Goal: Task Accomplishment & Management: Use online tool/utility

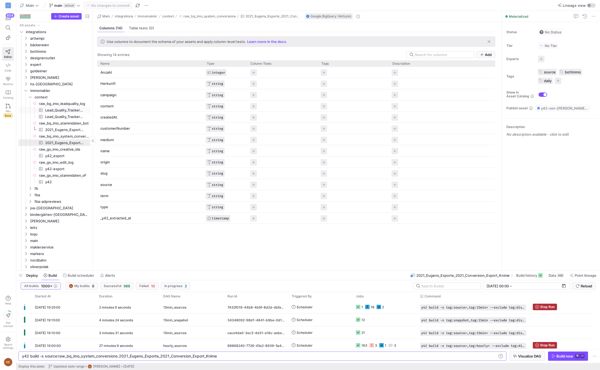
click at [66, 111] on span "Lead_Quality_Tracker_zapier_lead_quality_export_vF​​​​​​​​​" at bounding box center [64, 110] width 39 height 6
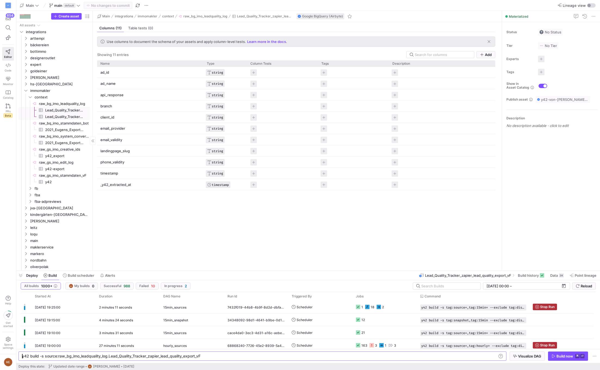
click at [66, 115] on span "Lead_Quality_Tracker_zapier_lead_quality_export​​​​​​​​​" at bounding box center [64, 117] width 39 height 6
click at [54, 66] on span "expert" at bounding box center [53, 64] width 46 height 6
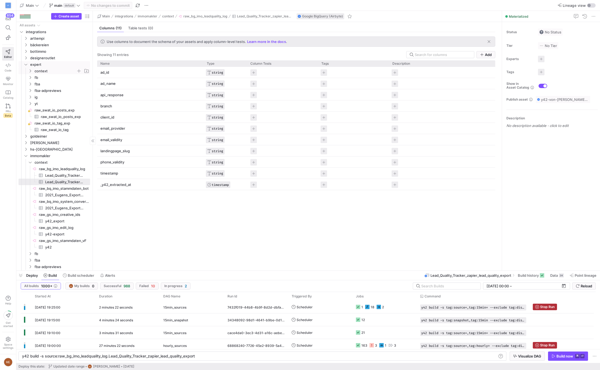
click at [57, 72] on span "context" at bounding box center [56, 71] width 42 height 6
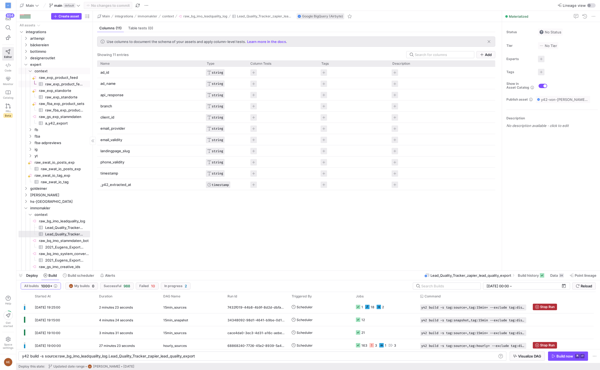
click at [66, 85] on span "raw_exp_product_feed​​​​​​​​​" at bounding box center [64, 84] width 39 height 6
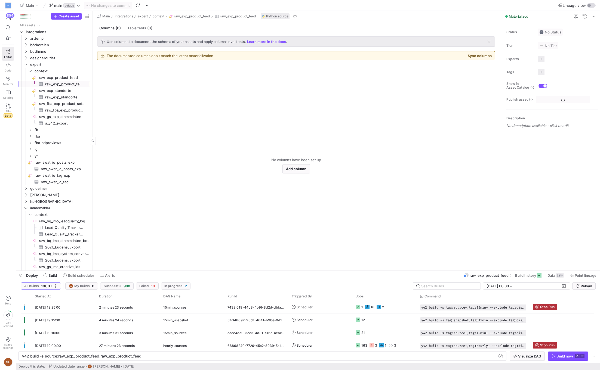
type textarea "y42 build -s source:raw_exp_product_feed.raw_exp_product_feed"
click at [536, 279] on span at bounding box center [528, 275] width 31 height 9
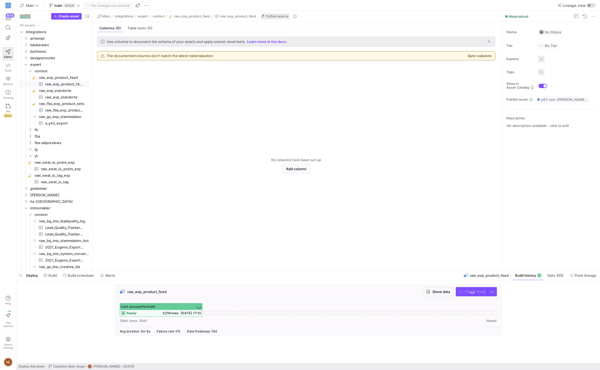
click at [538, 315] on div "raw_exp_product_feed Show data Trigger Build Last successful build ready 521K r…" at bounding box center [306, 312] width 581 height 54
click at [54, 280] on span at bounding box center [50, 275] width 18 height 9
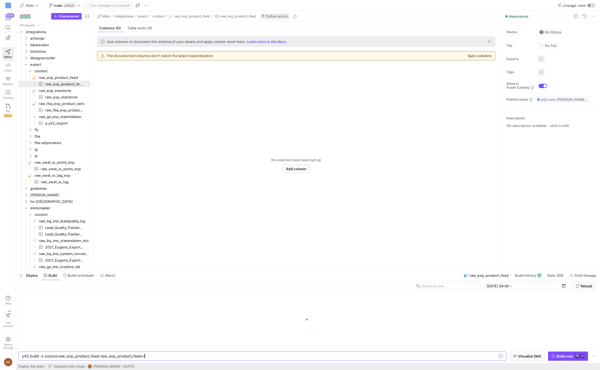
scroll to position [0, 120]
type textarea "y42 build -s source:raw_exp_product_feed.raw_exp_product_feed+"
click at [585, 272] on span at bounding box center [582, 275] width 31 height 9
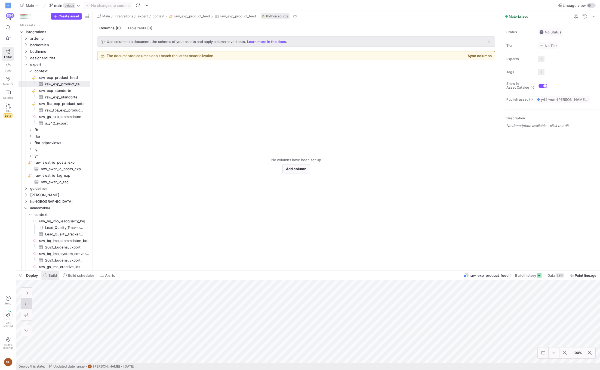
click at [51, 274] on span "Build" at bounding box center [52, 275] width 8 height 4
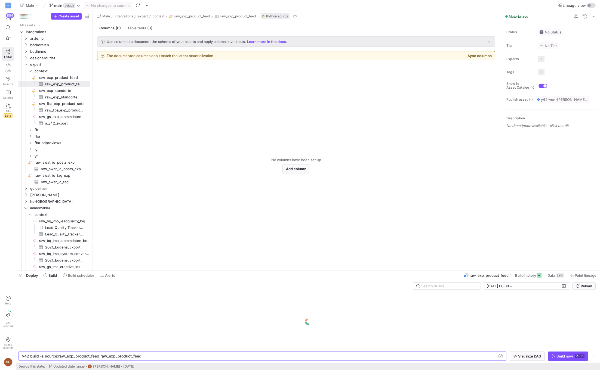
scroll to position [0, 118]
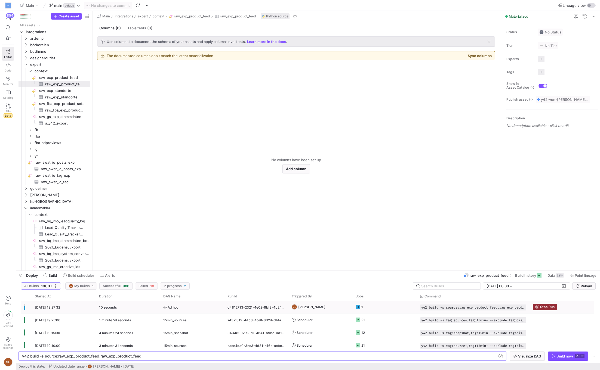
click at [550, 307] on span "Stop Run" at bounding box center [547, 307] width 14 height 4
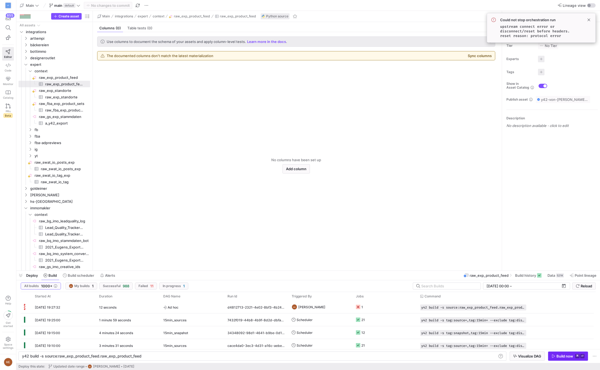
click at [568, 355] on div "Build now" at bounding box center [564, 356] width 17 height 4
click at [399, 309] on y42-job-status-cell-renderer at bounding box center [385, 307] width 58 height 12
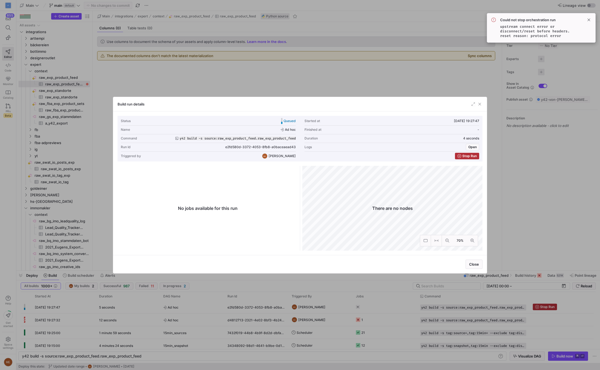
click at [398, 310] on div at bounding box center [300, 185] width 600 height 370
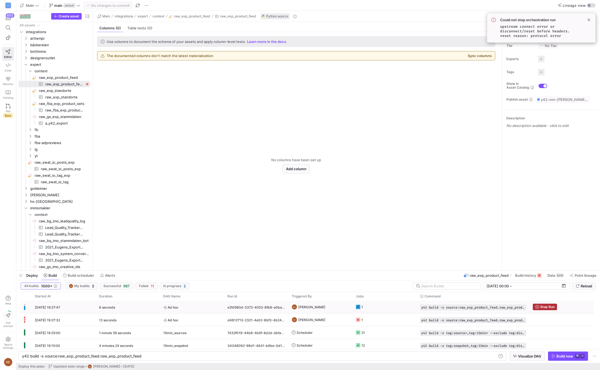
click at [392, 309] on y42-job-status-cell-renderer "1" at bounding box center [385, 307] width 58 height 12
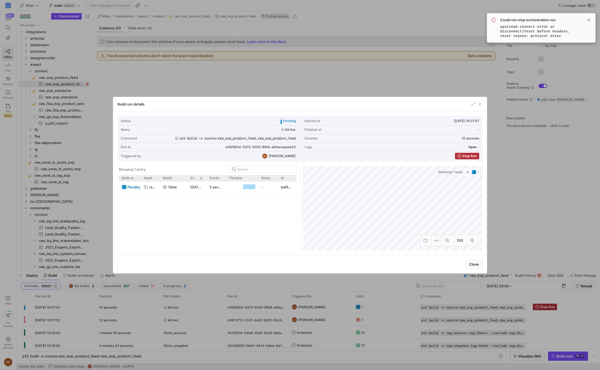
click at [399, 293] on div at bounding box center [300, 185] width 600 height 370
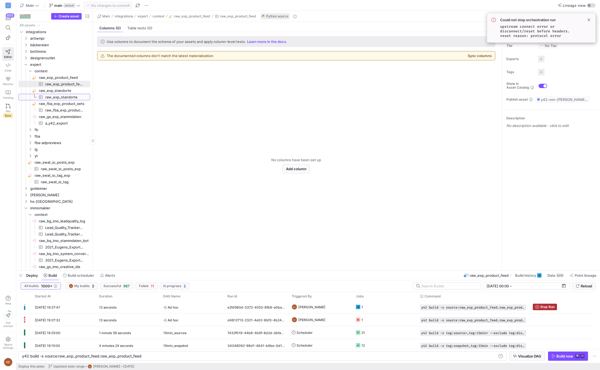
click at [80, 96] on span "raw_exp_standorte​​​​​​​​​" at bounding box center [64, 97] width 39 height 6
click at [566, 354] on div "Build now" at bounding box center [564, 356] width 17 height 4
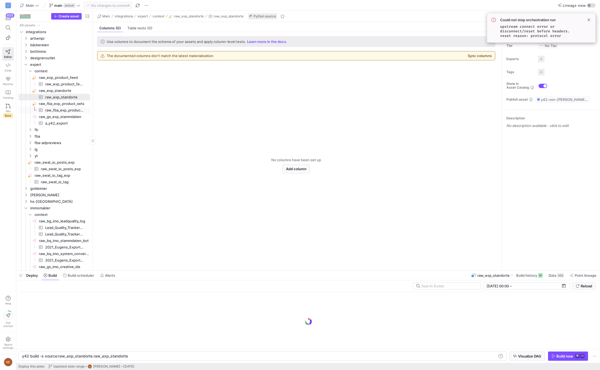
click at [73, 109] on span "raw_fba_exp_product_sets​​​​​​​​​" at bounding box center [64, 110] width 39 height 6
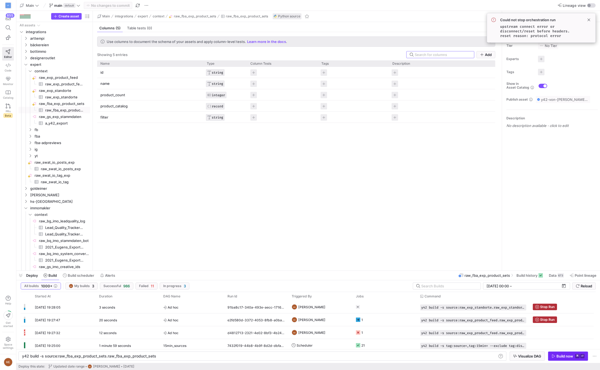
click at [569, 357] on div "Build now" at bounding box center [564, 356] width 17 height 4
click at [70, 122] on span "a_y42_export​​​​​​​​​" at bounding box center [64, 123] width 39 height 6
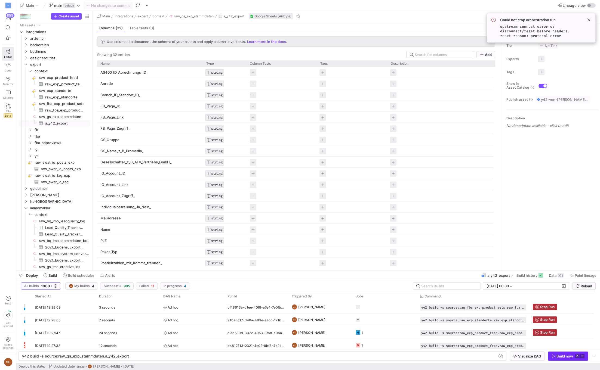
click at [568, 359] on span "button" at bounding box center [567, 356] width 39 height 9
click at [74, 84] on span "raw_exp_product_feed​​​​​​​​​" at bounding box center [64, 84] width 39 height 6
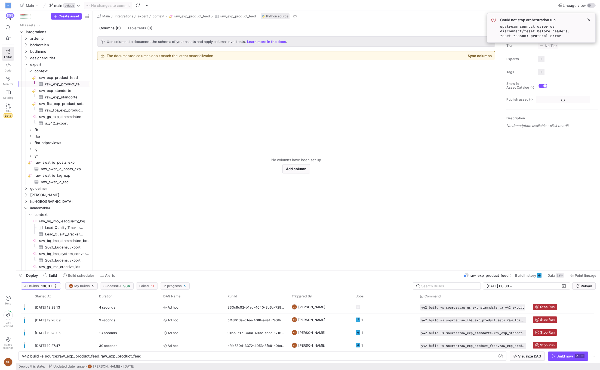
type textarea "y42 build -s source:raw_exp_product_feed.raw_exp_product_feed"
click at [581, 278] on span "Point lineage" at bounding box center [585, 275] width 22 height 4
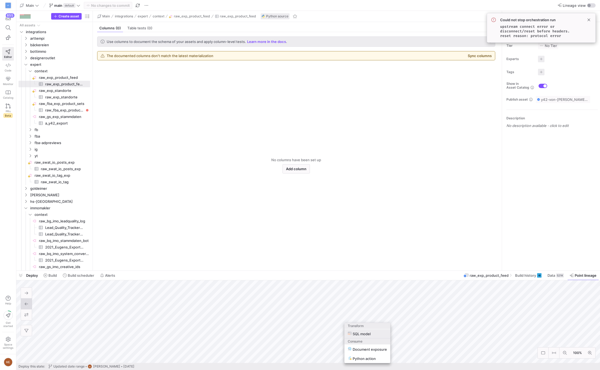
click at [367, 334] on span "SQL model" at bounding box center [359, 333] width 23 height 5
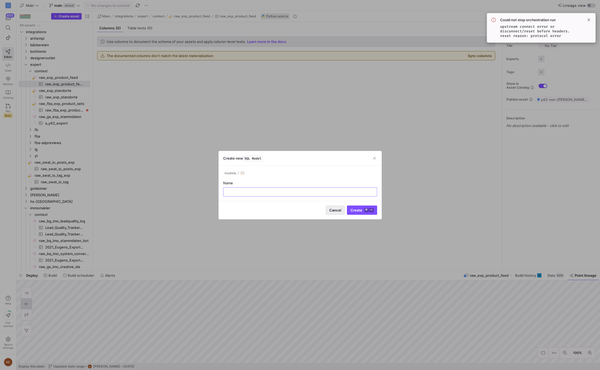
click at [335, 209] on span "Cancel" at bounding box center [335, 210] width 12 height 4
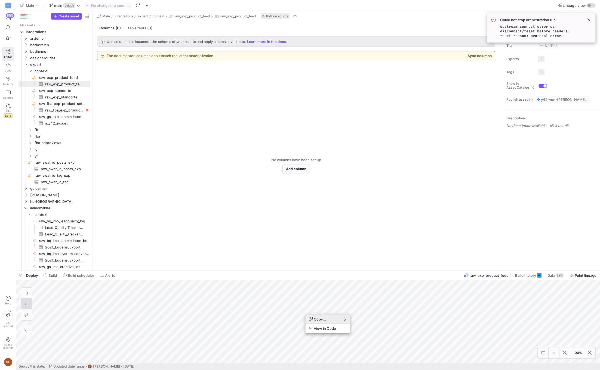
click at [318, 301] on div at bounding box center [300, 185] width 600 height 370
click at [252, 302] on div at bounding box center [300, 185] width 600 height 370
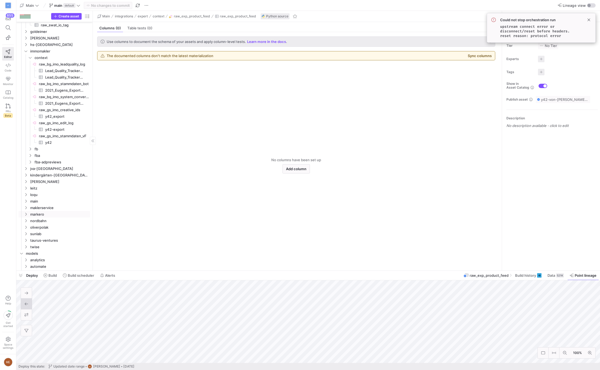
scroll to position [218, 0]
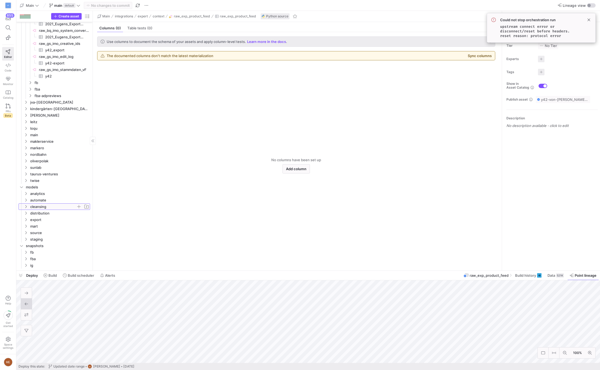
click at [63, 206] on span "cleansing" at bounding box center [53, 207] width 46 height 6
click at [55, 215] on span "context" at bounding box center [56, 213] width 42 height 6
click at [55, 219] on span "exp" at bounding box center [57, 220] width 37 height 6
click at [57, 226] on span "cle_exp_product_feed_check​​​​​​​​​​" at bounding box center [63, 226] width 41 height 6
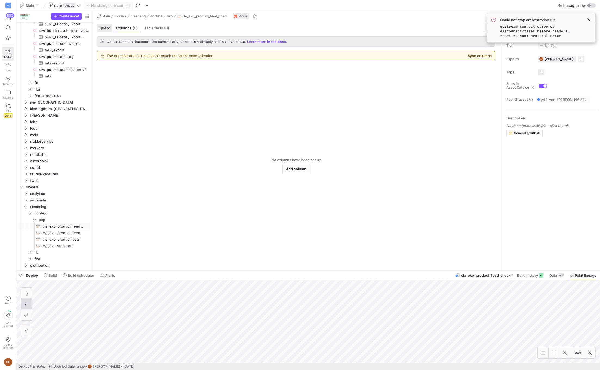
click at [105, 29] on span "Query" at bounding box center [104, 28] width 10 height 4
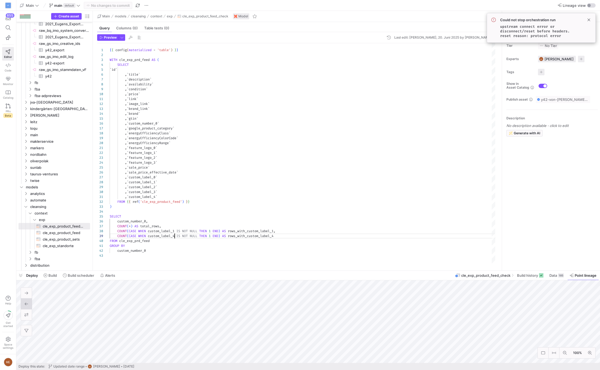
scroll to position [39, 65]
click at [175, 236] on div "{ { config ( materialized = 'table' ) } } WITH cle_exp_prd_feed AS ( SELECT ` i…" at bounding box center [303, 153] width 386 height 221
click at [278, 234] on div "{ { config ( materialized = 'table' ) } } WITH cle_exp_prd_feed AS ( SELECT ` i…" at bounding box center [303, 153] width 386 height 221
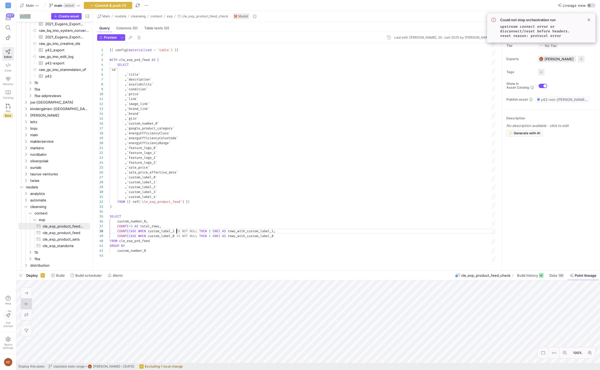
scroll to position [34, 67]
click at [176, 229] on div "{ { config ( materialized = 'table' ) } } WITH cle_exp_prd_feed AS ( SELECT ` i…" at bounding box center [303, 153] width 386 height 221
click at [200, 230] on div "{ { config ( materialized = 'table' ) } } WITH cle_exp_prd_feed AS ( SELECT ` i…" at bounding box center [303, 153] width 386 height 221
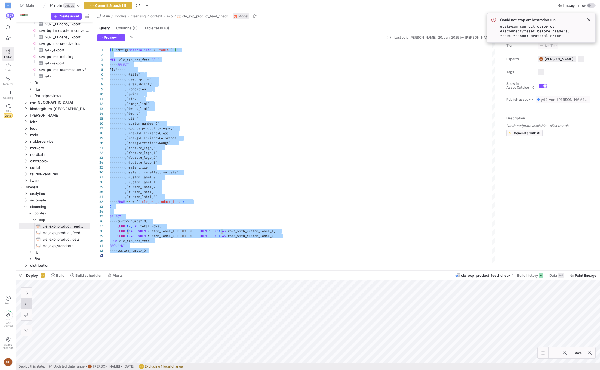
scroll to position [0, 0]
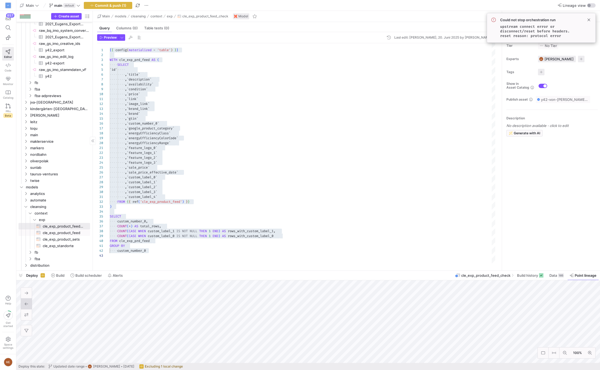
click at [54, 231] on span "cle_exp_product_feed​​​​​​​​​​" at bounding box center [63, 233] width 41 height 6
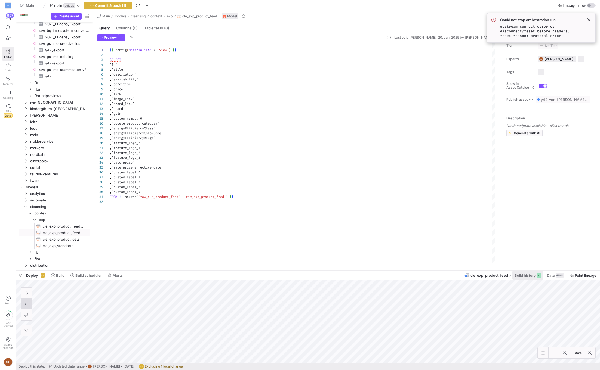
click at [530, 276] on span "Build history" at bounding box center [524, 275] width 21 height 4
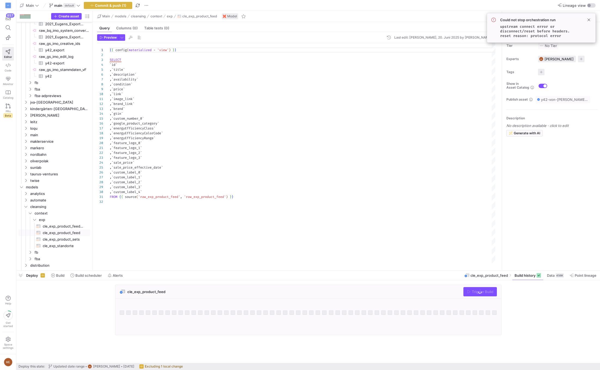
click at [559, 293] on div "cle_exp_product_feed Trigger Build" at bounding box center [306, 312] width 581 height 54
click at [491, 293] on span "Trigger Build" at bounding box center [482, 292] width 21 height 4
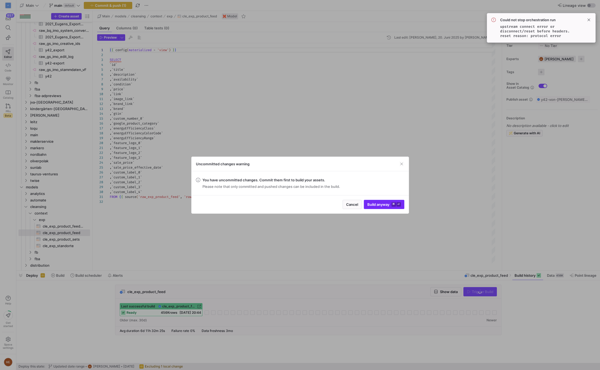
click at [399, 201] on span "submit" at bounding box center [384, 204] width 40 height 9
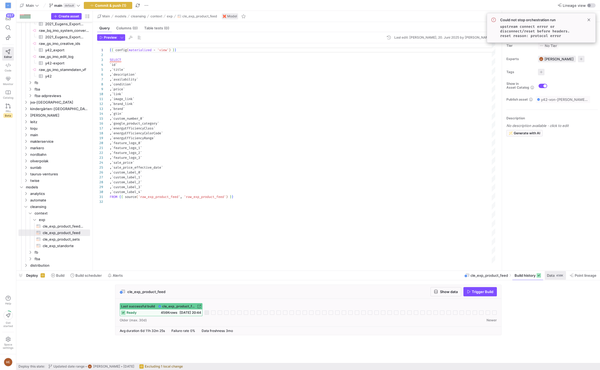
click at [554, 276] on span "Data" at bounding box center [551, 275] width 8 height 4
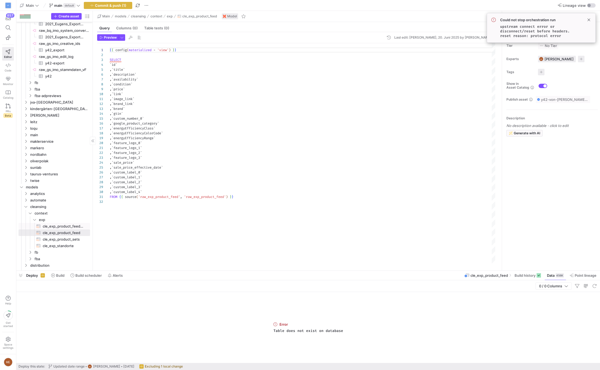
click at [75, 225] on span "cle_exp_product_feed_check​​​​​​​​​​" at bounding box center [63, 226] width 41 height 6
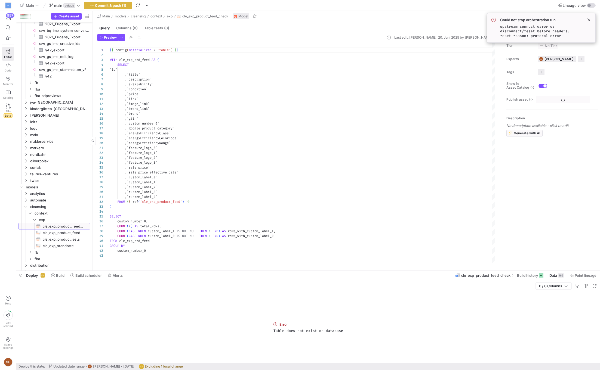
scroll to position [49, 0]
click at [65, 231] on span "cle_exp_product_feed​​​​​​​​​​" at bounding box center [63, 233] width 41 height 6
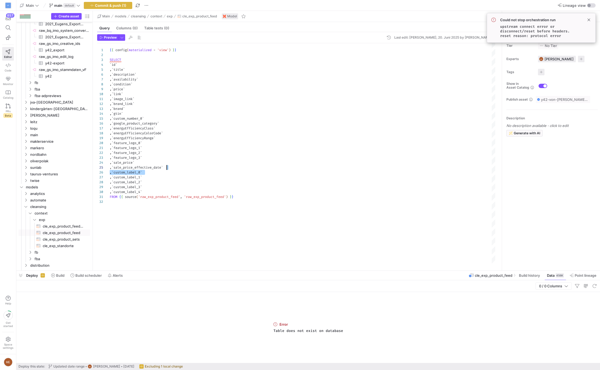
drag, startPoint x: 172, startPoint y: 171, endPoint x: 176, endPoint y: 167, distance: 5.4
click at [176, 167] on div "{ { config ( materialized = 'view' ) } } SELECT ` id ` , ` title ` , ` descript…" at bounding box center [303, 153] width 386 height 221
click at [126, 173] on div "{ { config ( materialized = 'view' ) } } SELECT ` id ` , ` title ` , ` descript…" at bounding box center [303, 153] width 386 height 221
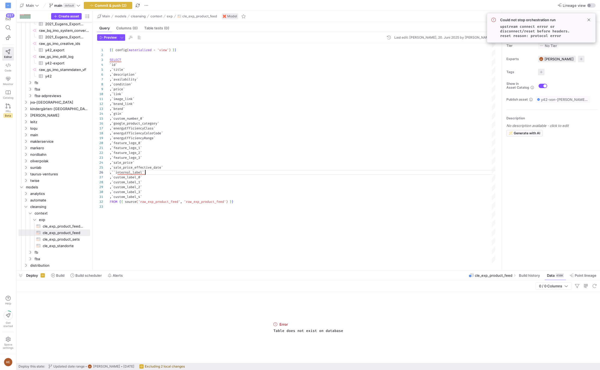
scroll to position [24, 35]
click at [118, 171] on div "{ { config ( materialized = 'view' ) } } SELECT ` id ` , ` title ` , ` descript…" at bounding box center [303, 153] width 386 height 221
click at [166, 168] on div "{ { config ( materialized = 'view' ) } } SELECT ` id ` , ` title ` , ` descript…" at bounding box center [303, 153] width 386 height 221
click at [166, 173] on div "{ { config ( materialized = 'view' ) } } SELECT ` id ` , ` title ` , ` descript…" at bounding box center [303, 153] width 386 height 221
click at [102, 10] on y42-top-nav "Main main default Commit & push (2) Lineage view" at bounding box center [307, 5] width 583 height 11
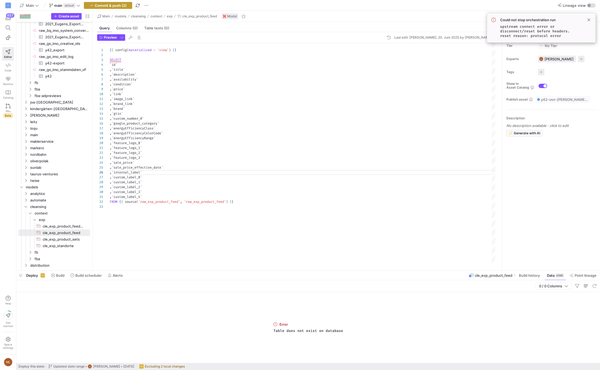
click at [110, 2] on span "button" at bounding box center [108, 5] width 48 height 7
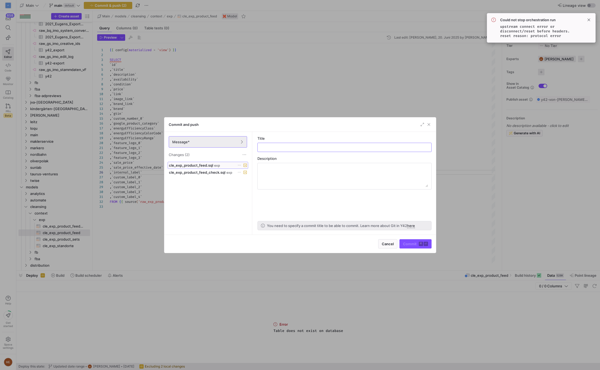
click at [212, 167] on span at bounding box center [208, 165] width 80 height 7
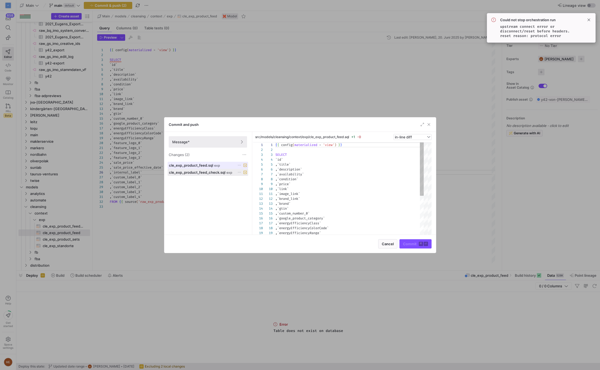
scroll to position [49, 0]
click at [435, 212] on as-split-area "src/models/cleansing/context/exp/cle_exp_product_feed.sql +1 -0 in-line diff 1 …" at bounding box center [344, 183] width 183 height 103
click at [432, 213] on as-split-area "src/models/cleansing/context/exp/cle_exp_product_feed.sql +1 -0 in-line diff 1 …" at bounding box center [344, 183] width 183 height 103
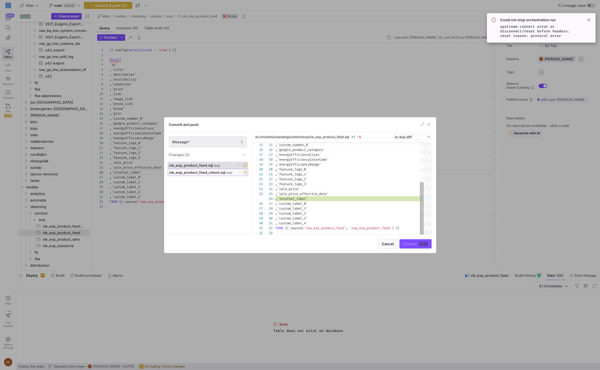
click at [227, 174] on span at bounding box center [208, 172] width 80 height 7
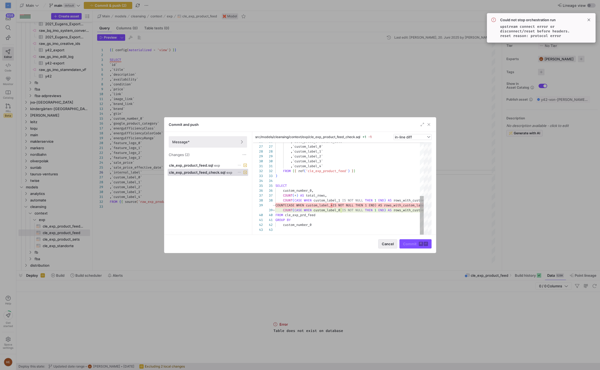
click at [394, 245] on span "button" at bounding box center [387, 244] width 18 height 9
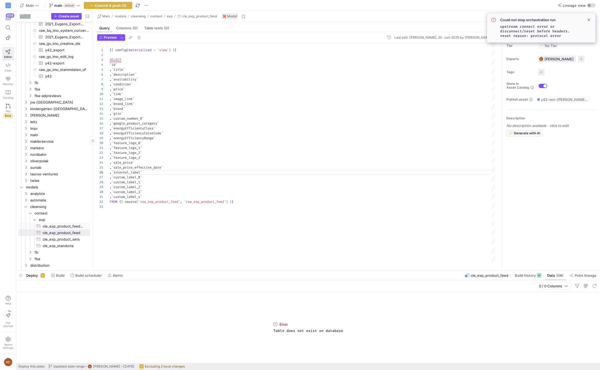
click at [81, 226] on span "cle_exp_product_feed_check​​​​​​​​​​" at bounding box center [63, 226] width 41 height 6
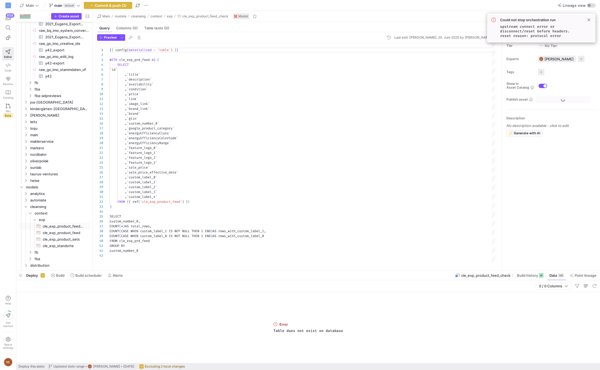
click at [182, 217] on div "{ { config ( materialized = 'table' ) } } WITH cle_exp_prd_feed AS ( SELECT ` i…" at bounding box center [303, 153] width 386 height 221
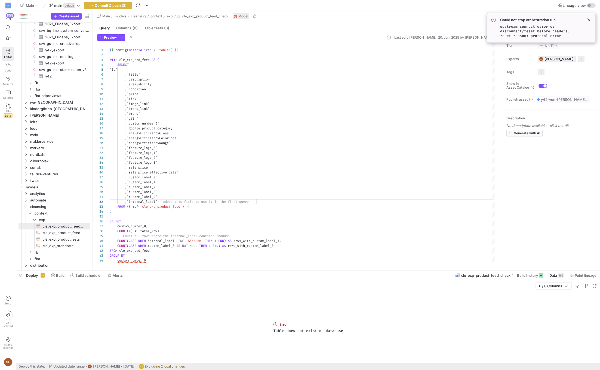
scroll to position [5, 147]
click at [262, 200] on div "{ { config ( materialized = 'table' ) } } WITH cle_exp_prd_feed AS ( SELECT ` i…" at bounding box center [303, 153] width 386 height 221
click at [160, 200] on div "{ { config ( materialized = 'table' ) } } WITH cle_exp_prd_feed AS ( SELECT ` i…" at bounding box center [303, 153] width 386 height 221
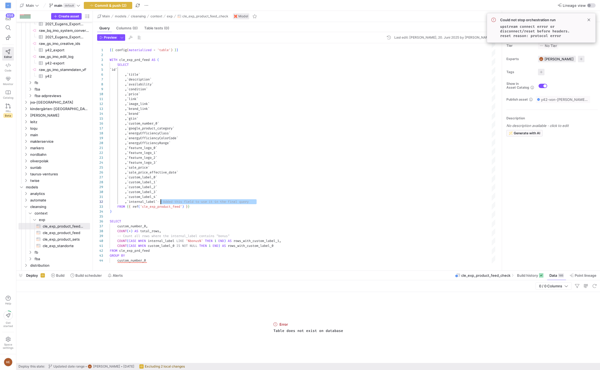
type textarea ", `custom_label_4` , `internal_label` FROM {{ ref('cle_exp_product_feed') }} ) …"
click at [107, 4] on span "Commit & push (2)" at bounding box center [111, 5] width 32 height 4
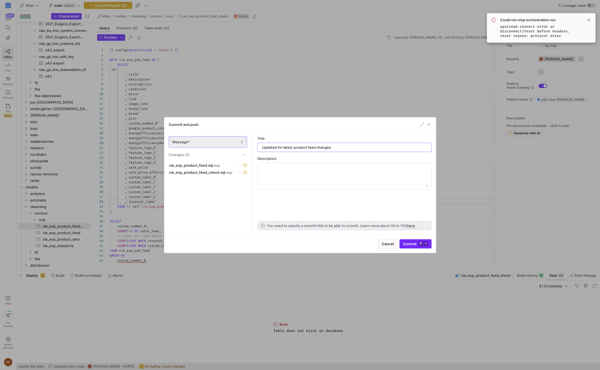
type input "Updated for latest product feed changes"
click at [411, 245] on span "Commit ⌘ ⏎" at bounding box center [415, 244] width 25 height 4
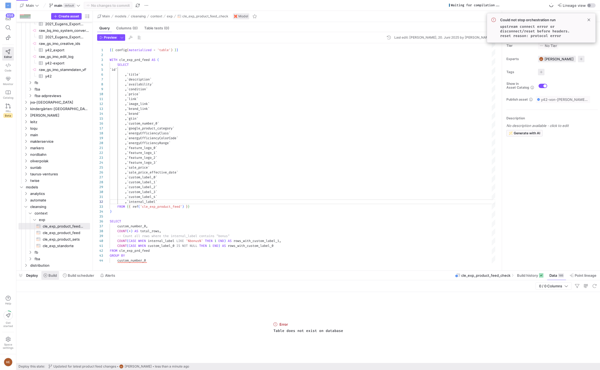
click at [48, 276] on span "Build" at bounding box center [52, 275] width 8 height 4
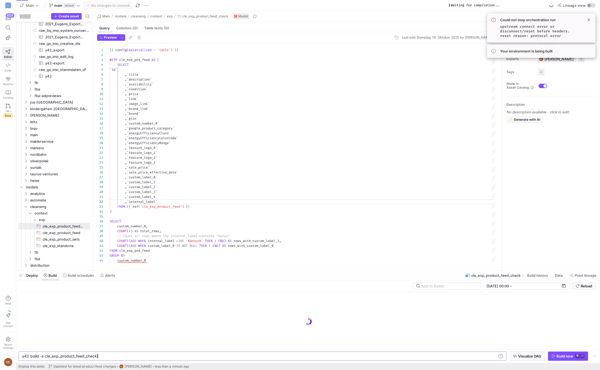
scroll to position [0, 74]
click at [44, 356] on div "y42 build -s cle_exp_product_feed_check" at bounding box center [259, 356] width 475 height 4
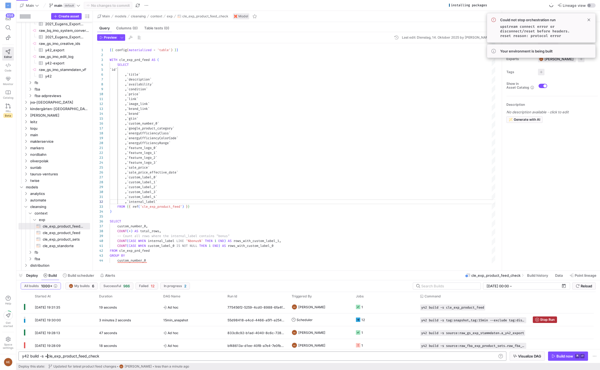
scroll to position [0, 25]
type textarea "y42 build -s +cle_exp_product_feed_check"
click at [559, 360] on span "button" at bounding box center [567, 356] width 39 height 9
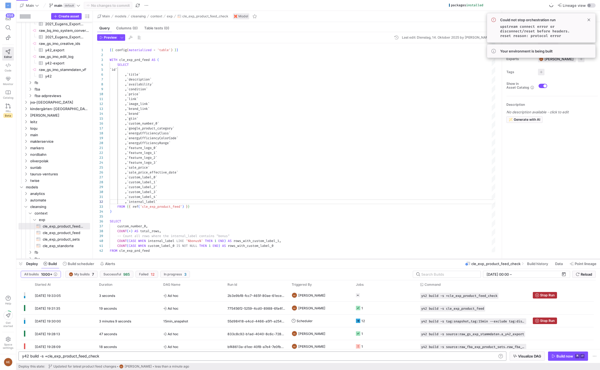
drag, startPoint x: 415, startPoint y: 271, endPoint x: 420, endPoint y: 259, distance: 12.8
click at [420, 259] on div at bounding box center [307, 259] width 583 height 2
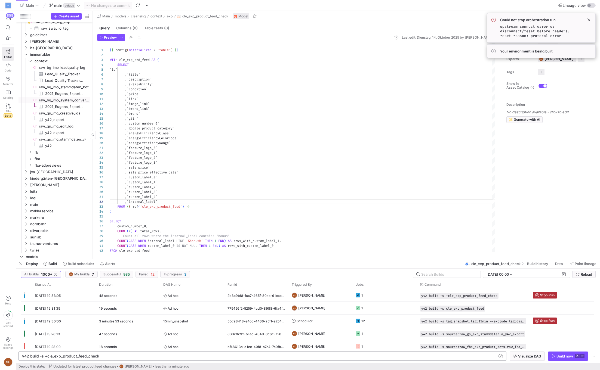
click at [70, 95] on span "2021_Eugens_Exporte_2022_Company_Data_Knime​​​​​​​​​" at bounding box center [64, 94] width 39 height 6
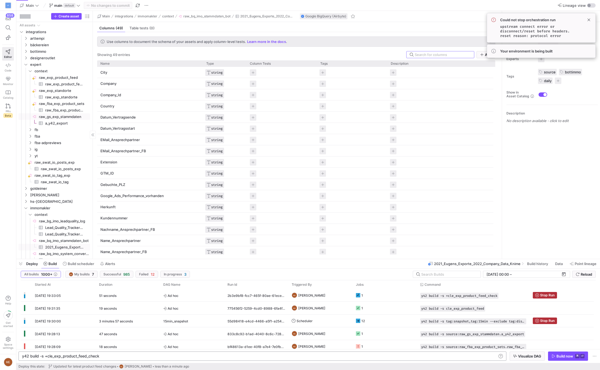
click at [72, 97] on span "raw_exp_standorte​​​​​​​​​" at bounding box center [64, 97] width 39 height 6
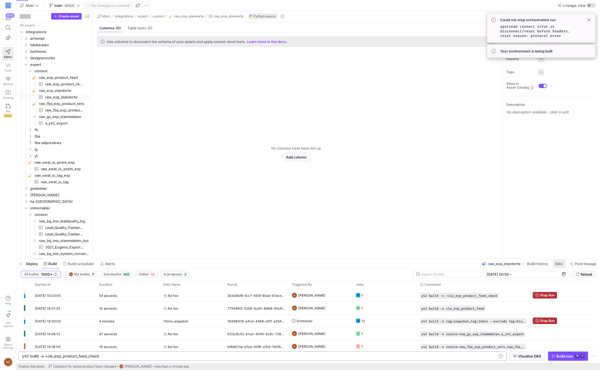
click at [558, 263] on span "Data" at bounding box center [559, 264] width 8 height 4
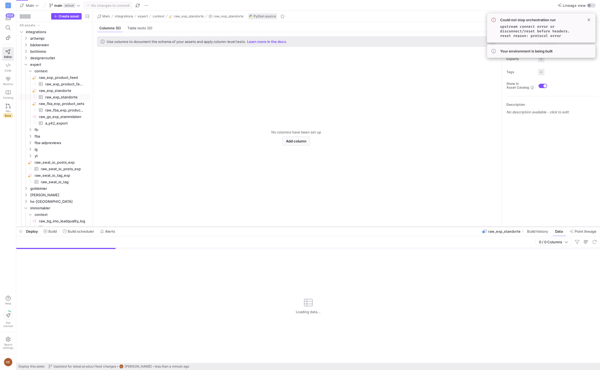
drag, startPoint x: 383, startPoint y: 259, endPoint x: 393, endPoint y: 226, distance: 34.0
click at [393, 226] on div at bounding box center [307, 227] width 583 height 2
click at [590, 228] on span at bounding box center [582, 231] width 31 height 9
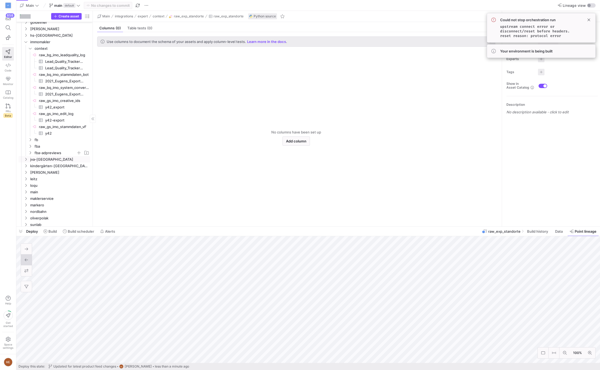
scroll to position [198, 0]
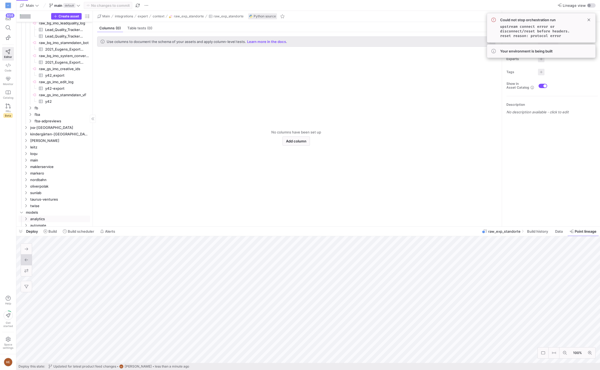
click at [60, 268] on span "cle_exp_standorte​​​​​​​​​​" at bounding box center [63, 271] width 41 height 6
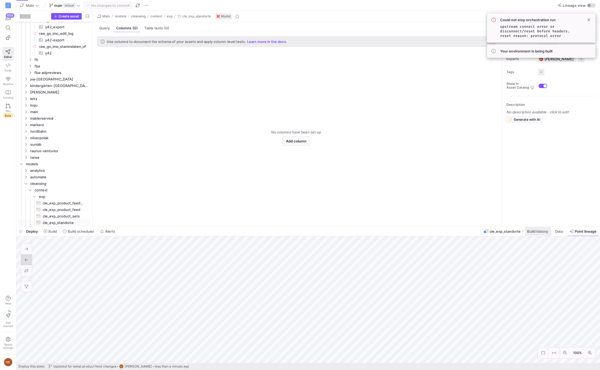
click at [536, 235] on span at bounding box center [538, 231] width 26 height 9
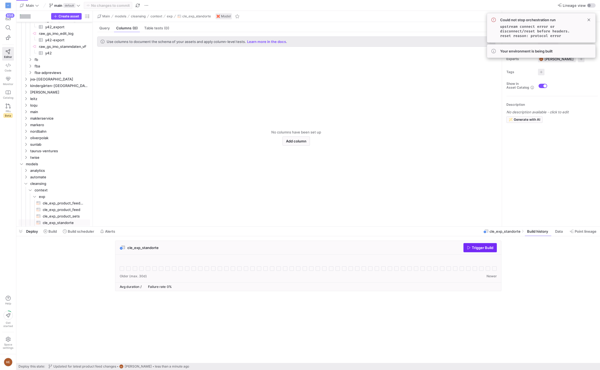
click at [492, 250] on span "button" at bounding box center [479, 247] width 33 height 9
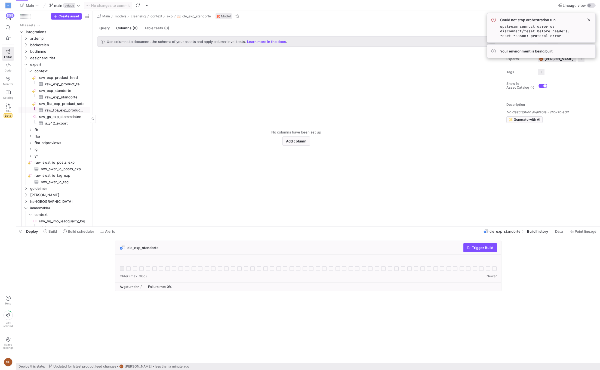
click at [69, 109] on span "raw_fba_exp_product_sets​​​​​​​​​" at bounding box center [64, 110] width 39 height 6
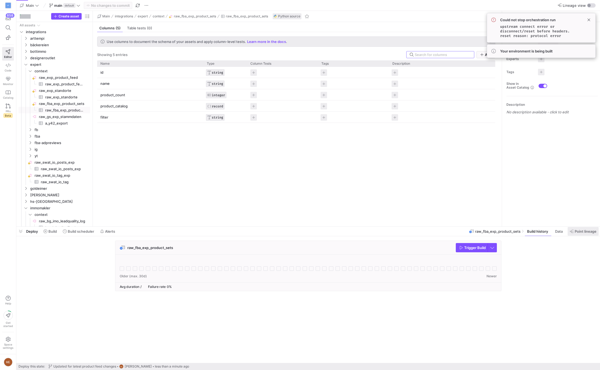
click at [574, 232] on span "Point lineage" at bounding box center [585, 231] width 22 height 4
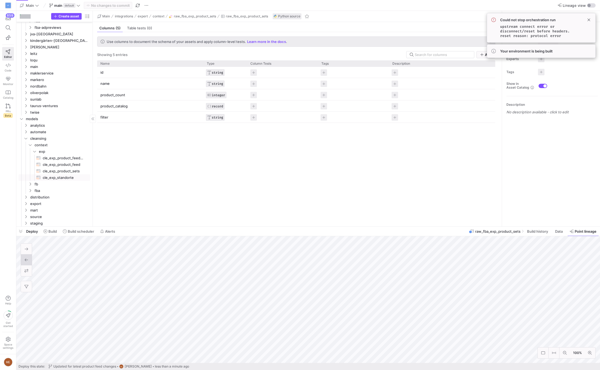
click at [58, 176] on span "cle_exp_standorte​​​​​​​​​​" at bounding box center [63, 178] width 41 height 6
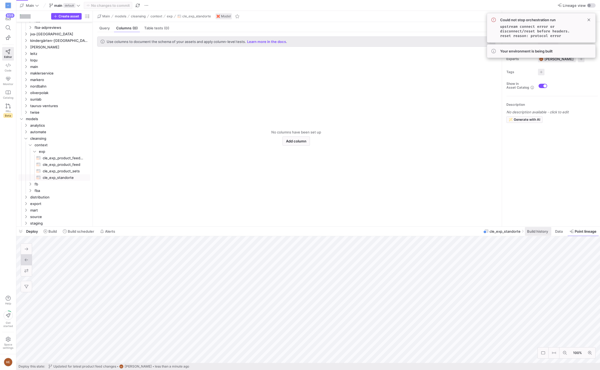
click at [528, 229] on span "Build history" at bounding box center [537, 231] width 21 height 4
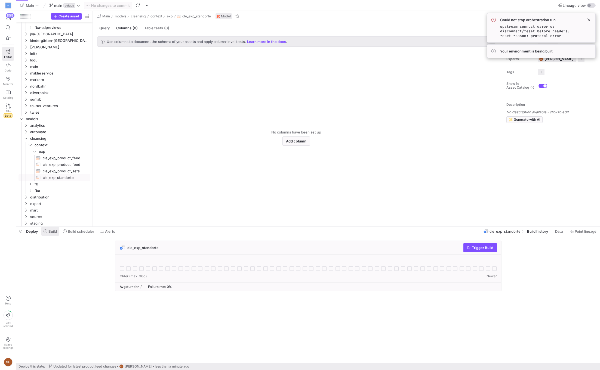
click at [51, 231] on span "Build" at bounding box center [52, 231] width 8 height 4
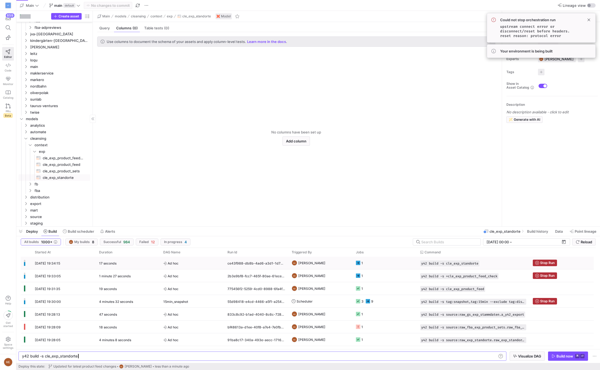
click at [74, 173] on span "cle_exp_product_sets​​​​​​​​​​" at bounding box center [63, 171] width 41 height 6
type textarea "y42 build -s cle_exp_product_sets"
click at [562, 356] on div "Build now" at bounding box center [564, 356] width 17 height 4
